Goal: Task Accomplishment & Management: Manage account settings

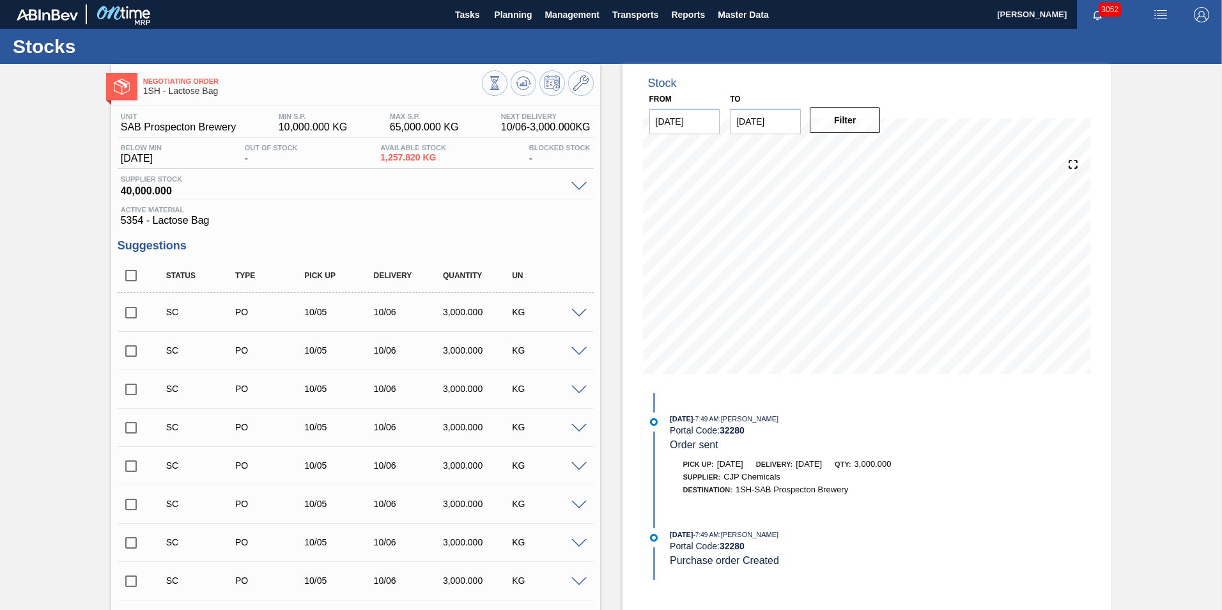
scroll to position [772, 0]
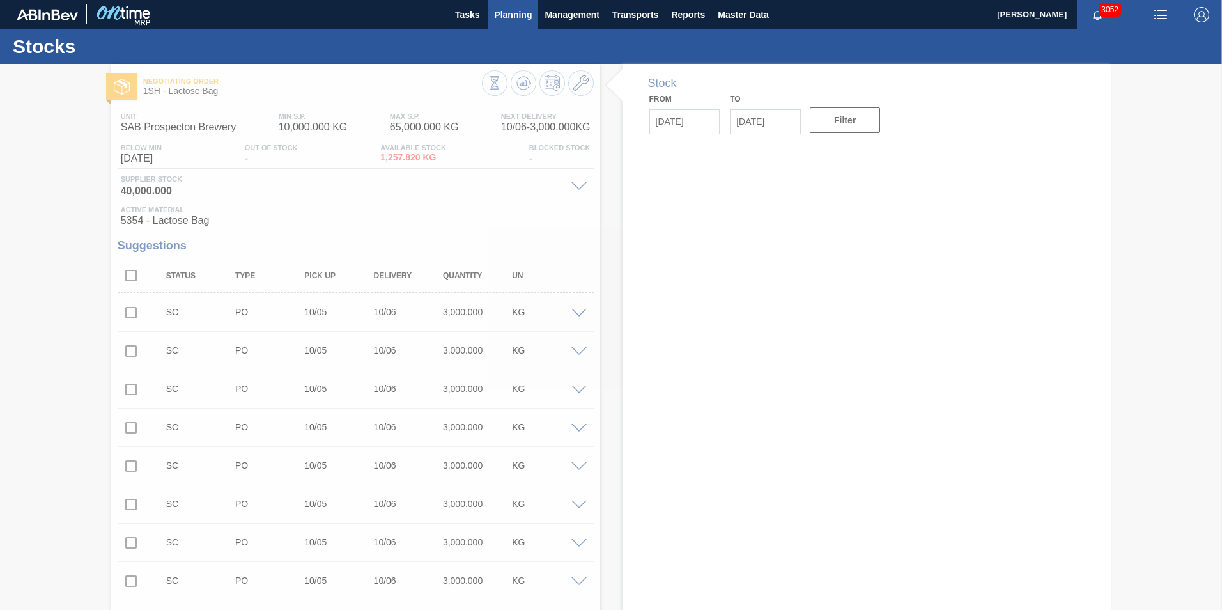
type input "[DATE]"
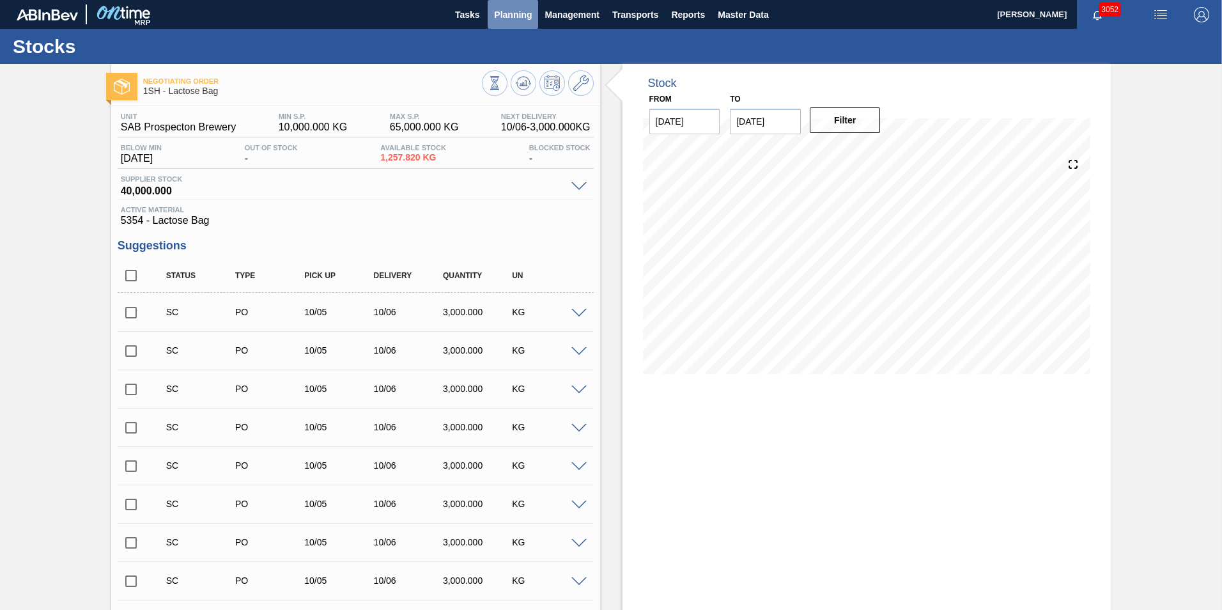
click at [514, 11] on span "Planning" at bounding box center [513, 14] width 38 height 15
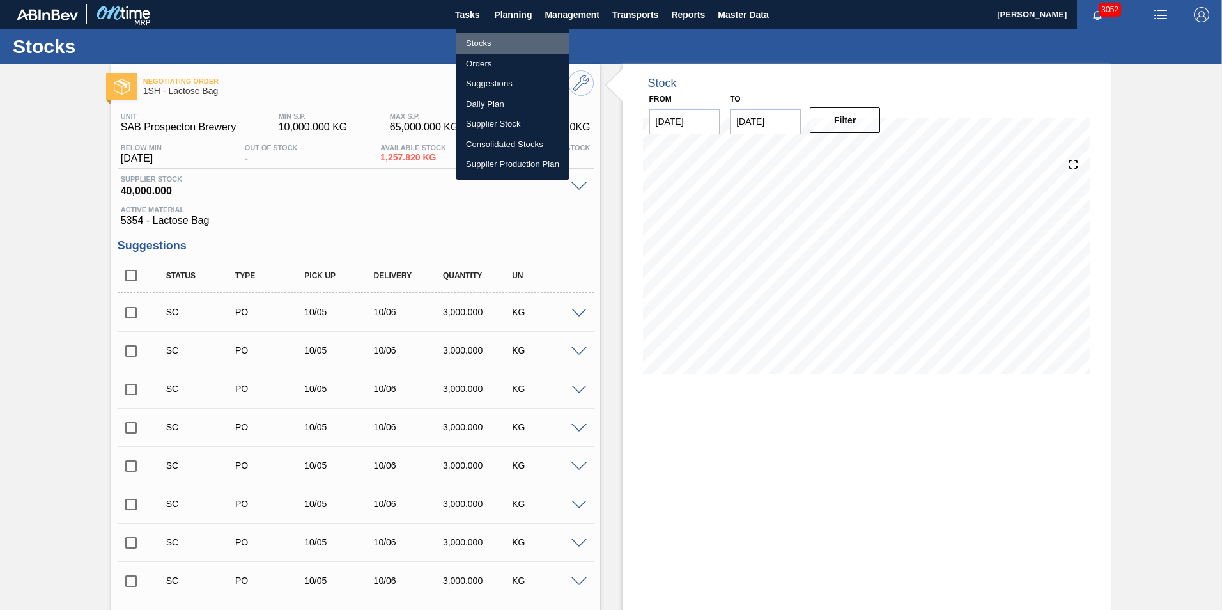
click at [476, 41] on li "Stocks" at bounding box center [513, 43] width 114 height 20
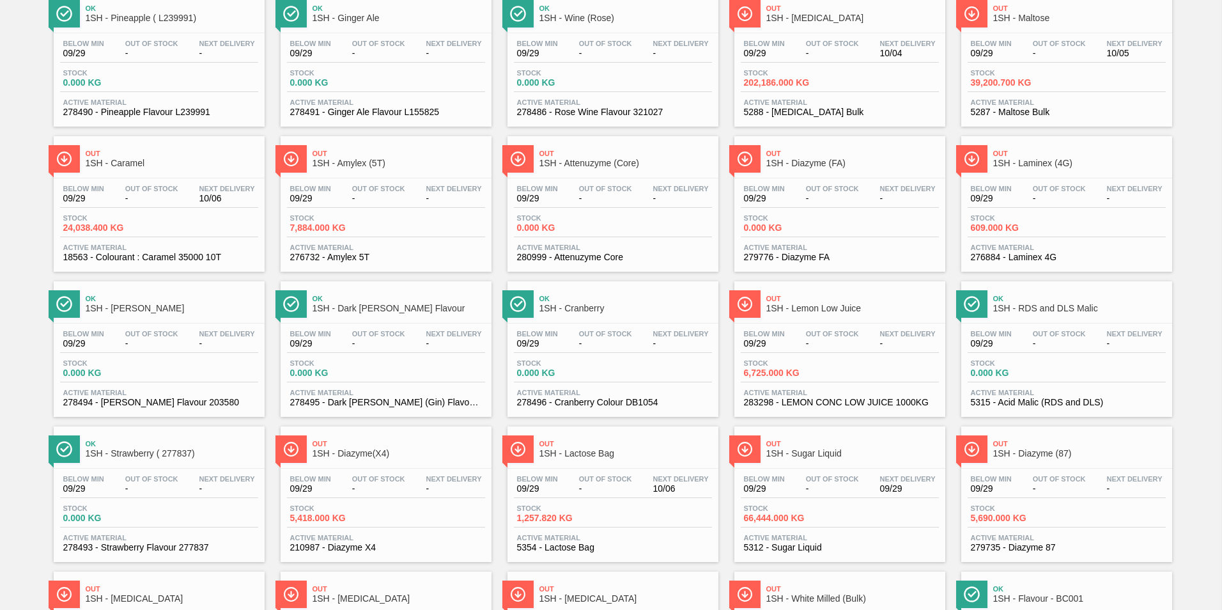
scroll to position [320, 0]
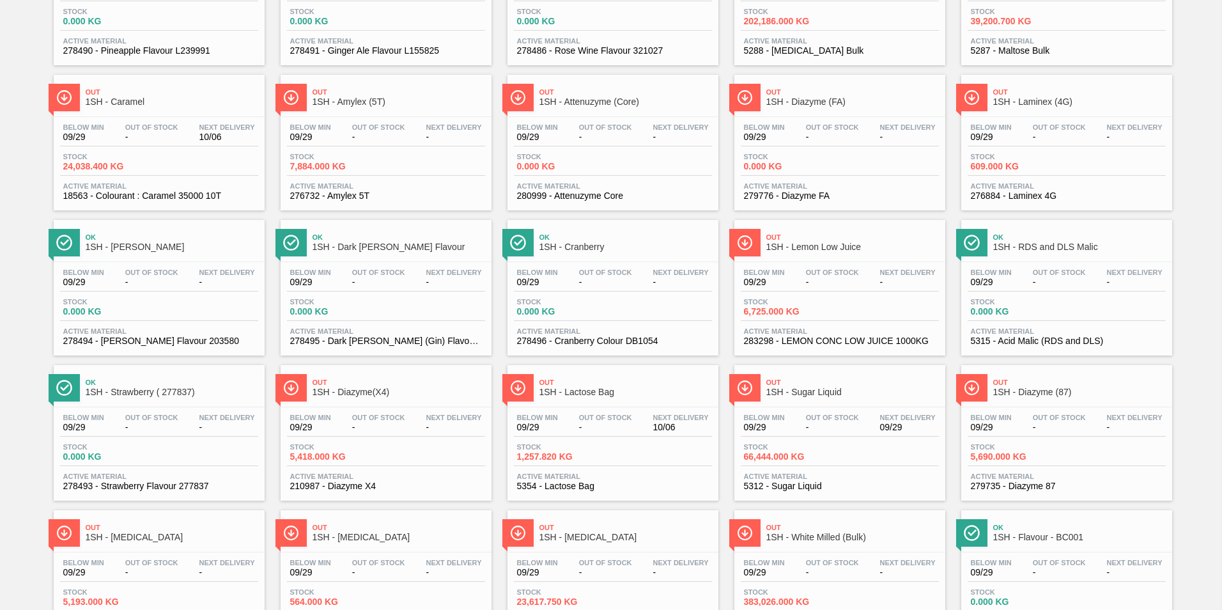
click at [1038, 103] on span "1SH - Laminex (4G)" at bounding box center [1080, 102] width 173 height 10
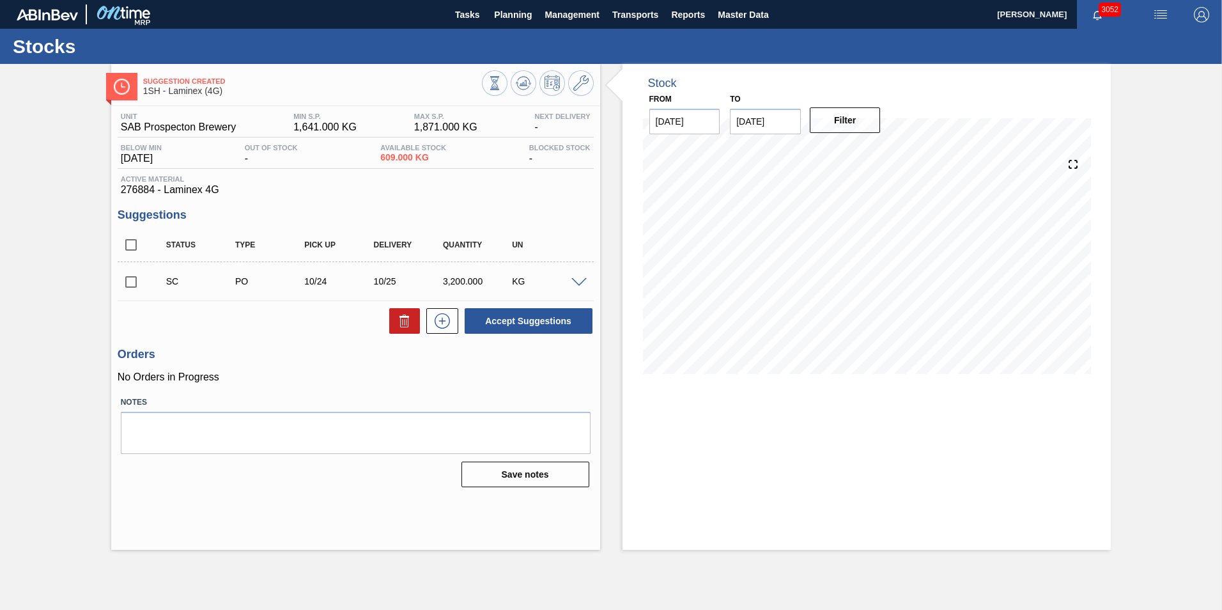
click at [134, 281] on input "checkbox" at bounding box center [131, 282] width 27 height 27
checkbox input "true"
click at [132, 284] on input "checkbox" at bounding box center [131, 282] width 27 height 27
click at [524, 323] on button "Accept Suggestions" at bounding box center [529, 321] width 128 height 26
checkbox input "false"
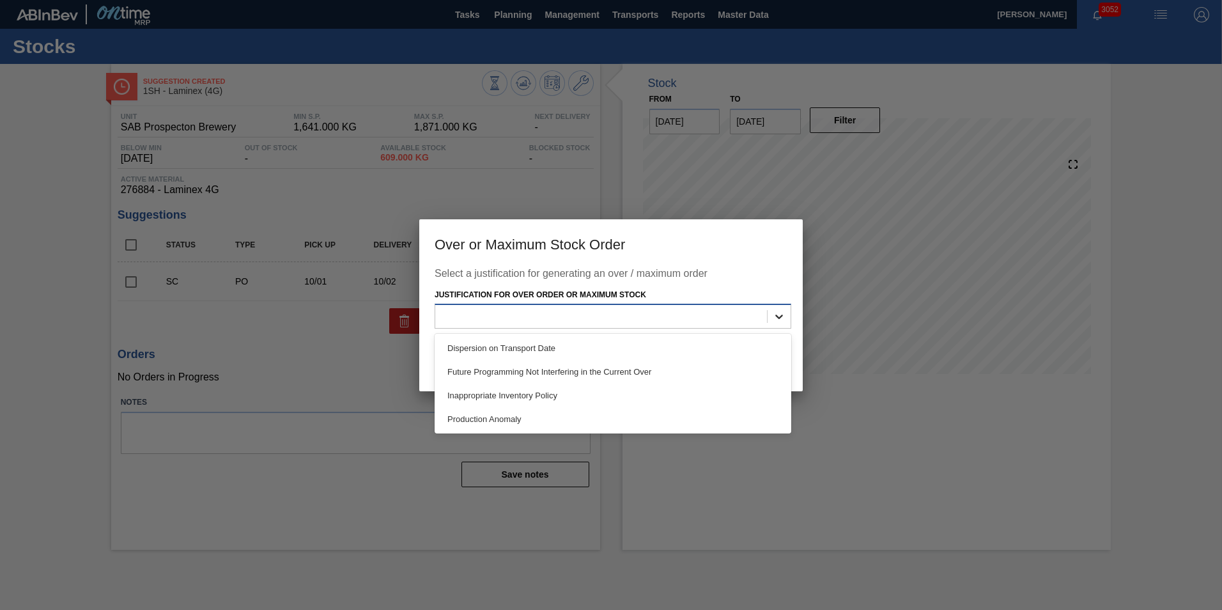
click at [782, 318] on icon at bounding box center [779, 316] width 13 height 13
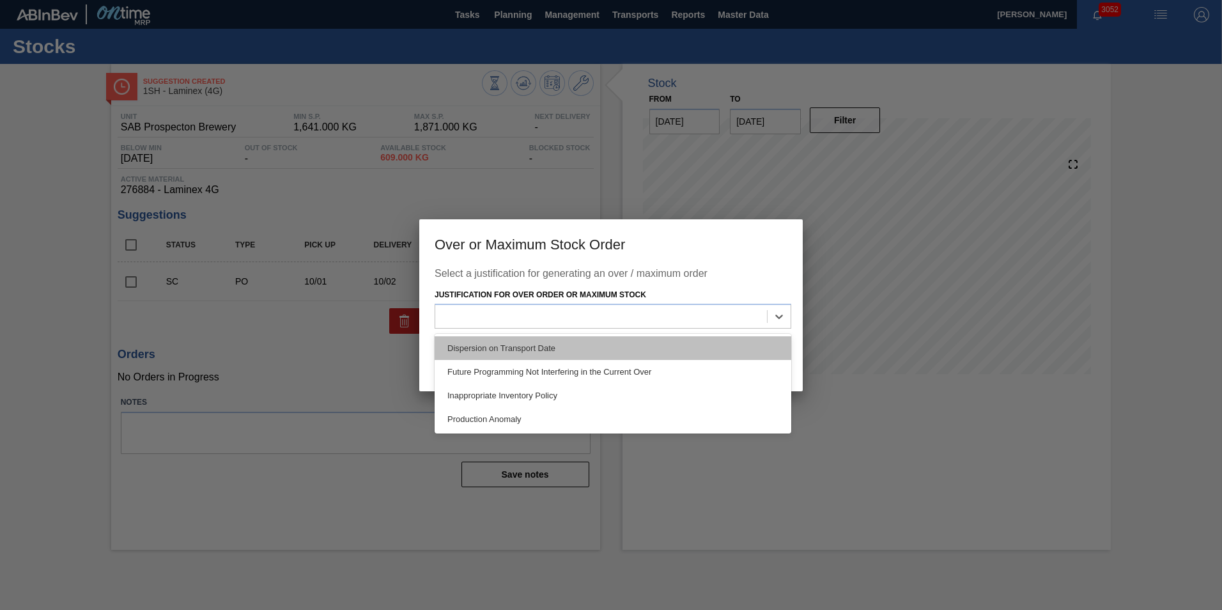
click at [690, 342] on div "Dispersion on Transport Date" at bounding box center [613, 348] width 357 height 24
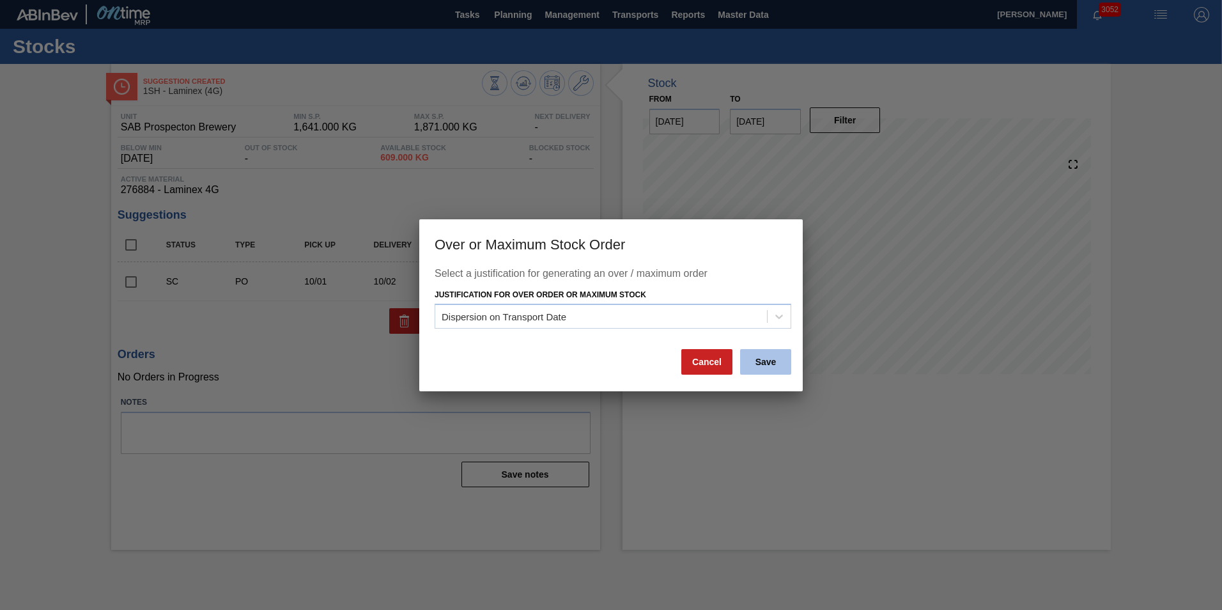
click at [774, 361] on button "Save" at bounding box center [765, 362] width 51 height 26
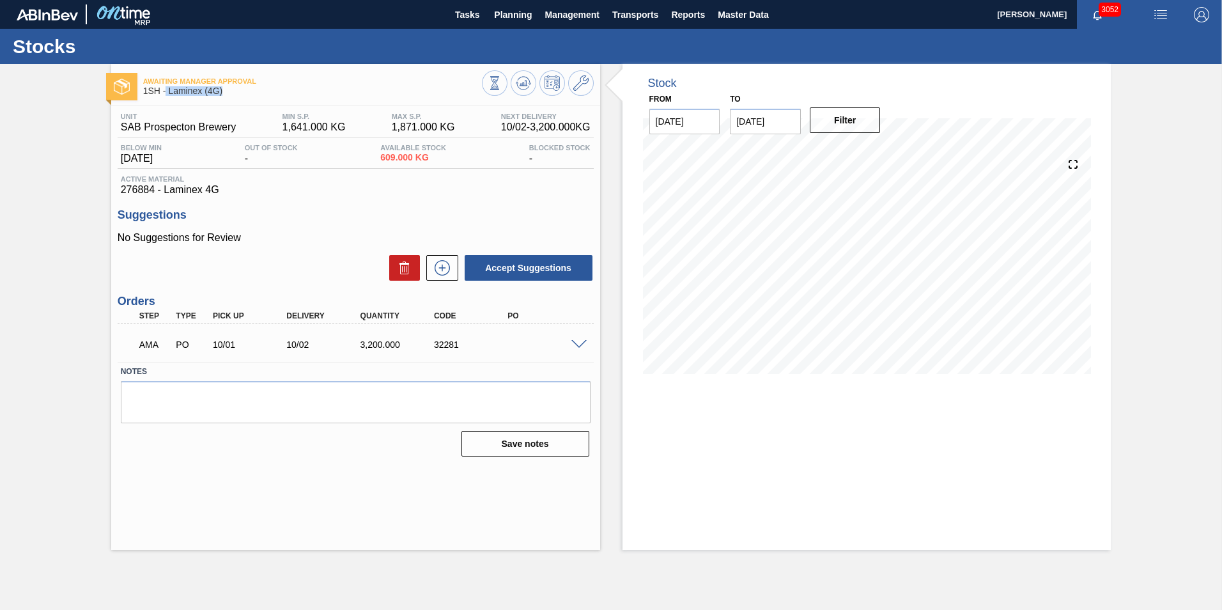
drag, startPoint x: 166, startPoint y: 91, endPoint x: 224, endPoint y: 96, distance: 57.7
click at [224, 96] on div "Awaiting Manager Approval 1SH - Laminex (4G)" at bounding box center [312, 86] width 339 height 29
copy span "Laminex (4G)"
drag, startPoint x: 431, startPoint y: 346, endPoint x: 465, endPoint y: 346, distance: 33.9
click at [465, 346] on div "32281" at bounding box center [472, 344] width 82 height 10
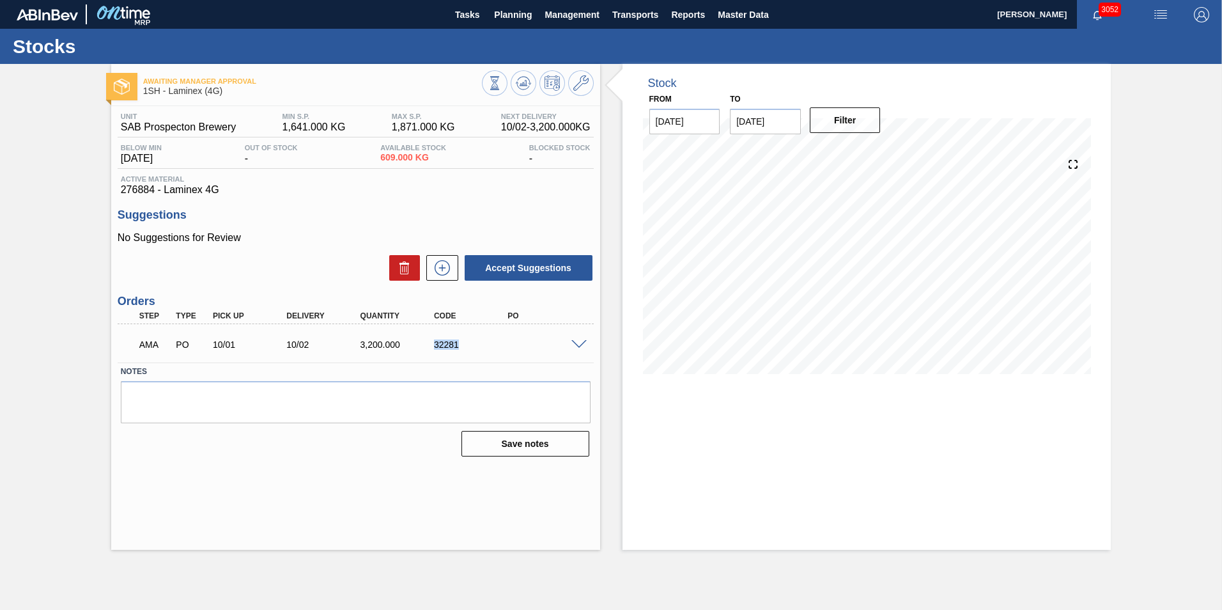
copy div "32281"
